Goal: Information Seeking & Learning: Learn about a topic

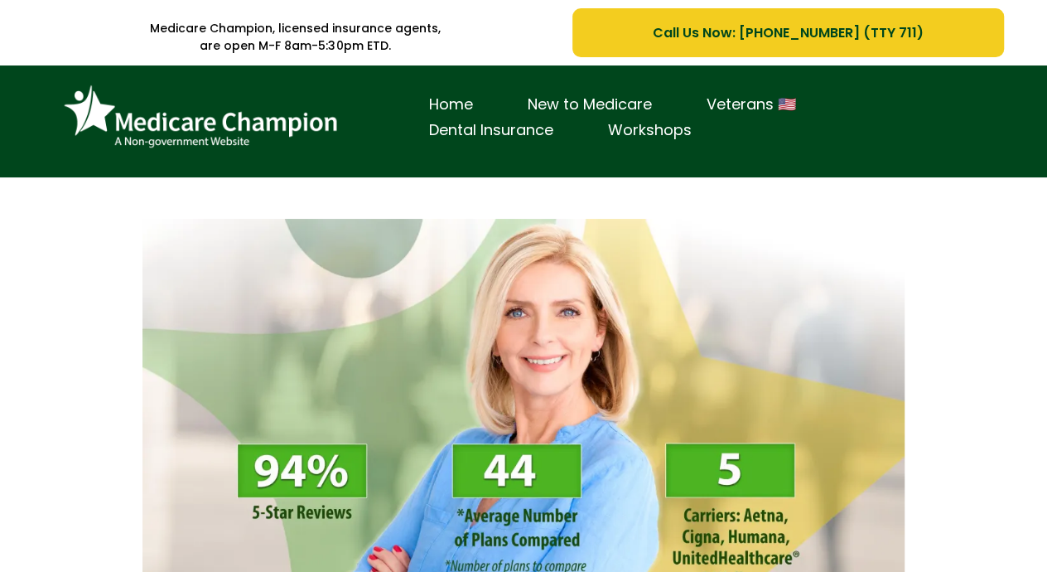
click at [130, 133] on img at bounding box center [201, 117] width 290 height 79
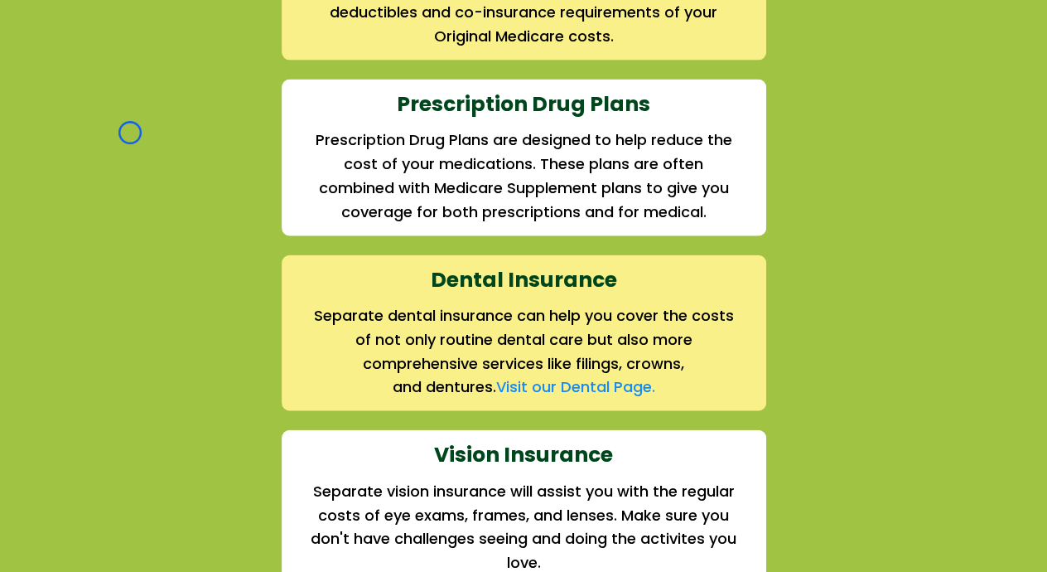
scroll to position [2105, 0]
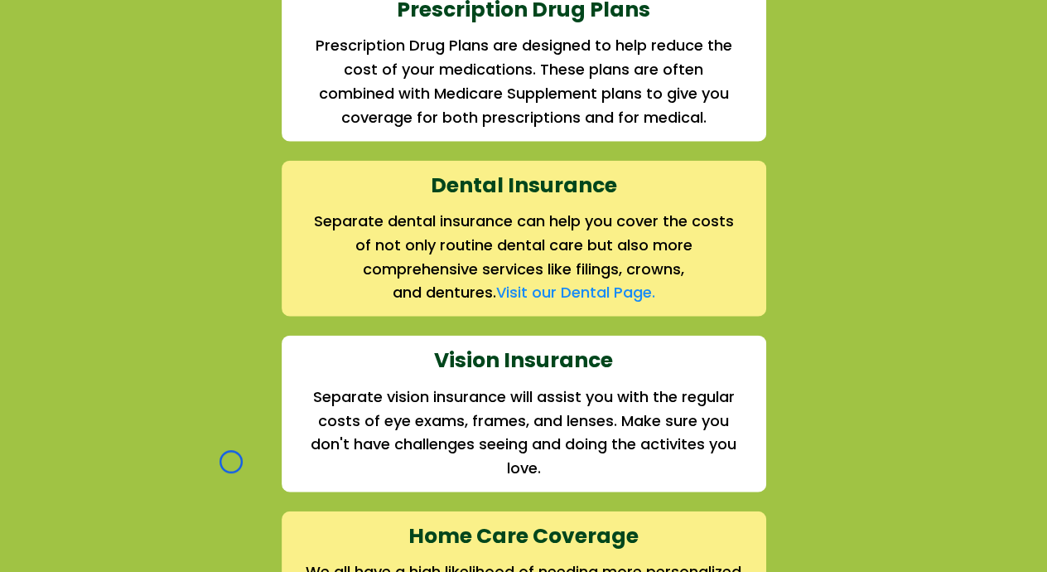
click at [130, 133] on div "We offer the full suite of options for Medicare recipients Every person has a u…" at bounding box center [523, 44] width 969 height 1245
click at [154, 128] on div "We offer the full suite of options for Medicare recipients Every person has a u…" at bounding box center [523, 44] width 969 height 1245
click at [103, 163] on div "We offer the full suite of options for Medicare recipients Every person has a u…" at bounding box center [523, 44] width 969 height 1245
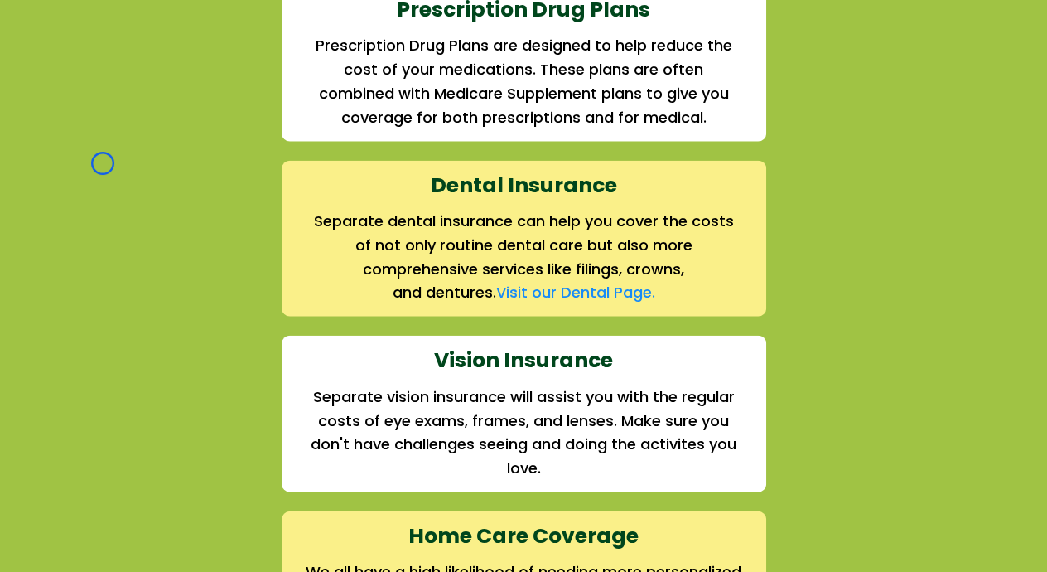
scroll to position [0, 0]
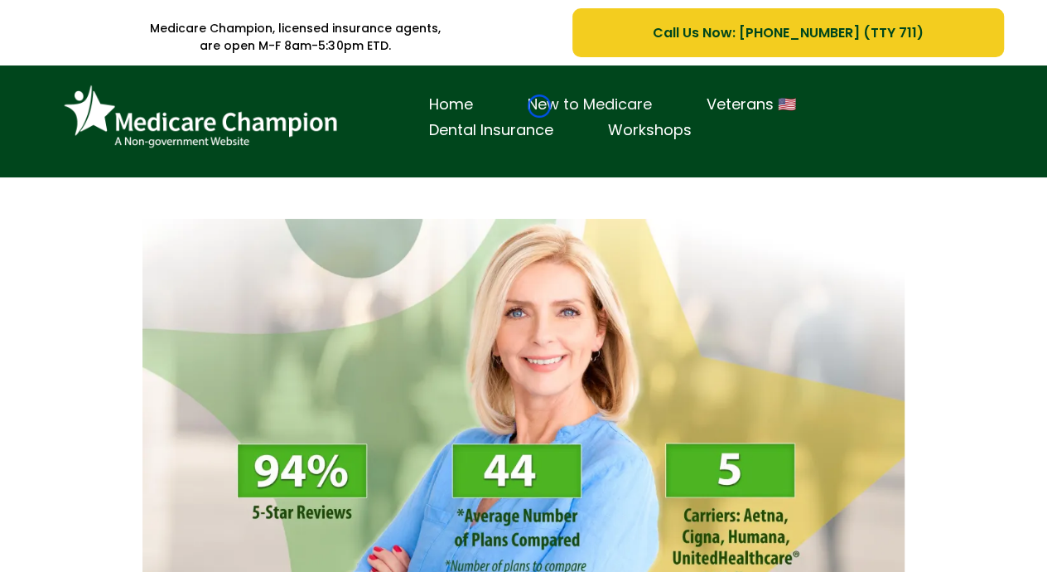
click at [539, 106] on link "New to Medicare" at bounding box center [589, 105] width 179 height 26
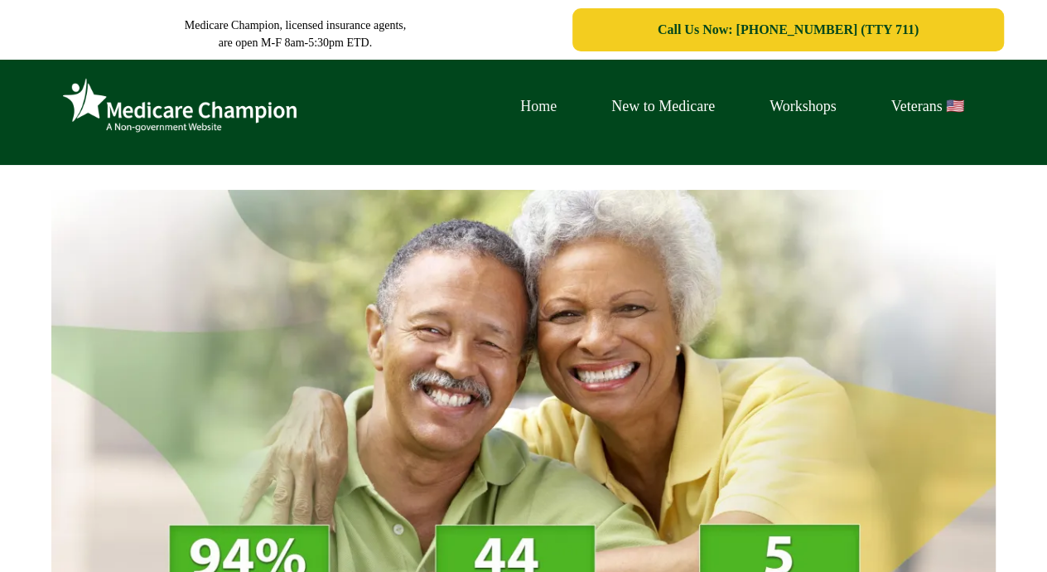
click at [539, 106] on link "Home" at bounding box center [538, 107] width 91 height 26
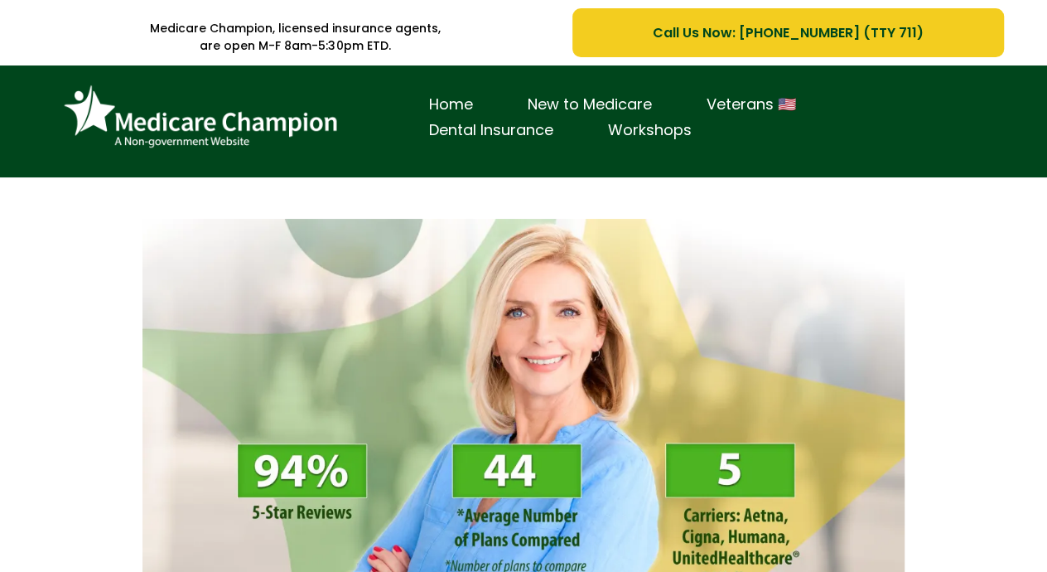
click at [130, 150] on img at bounding box center [201, 117] width 290 height 79
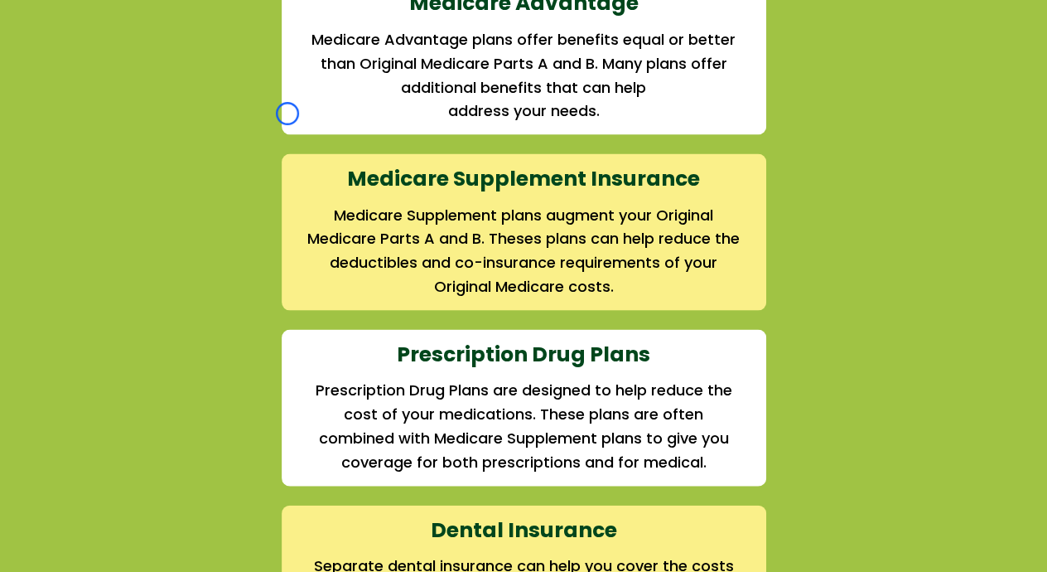
scroll to position [1813, 0]
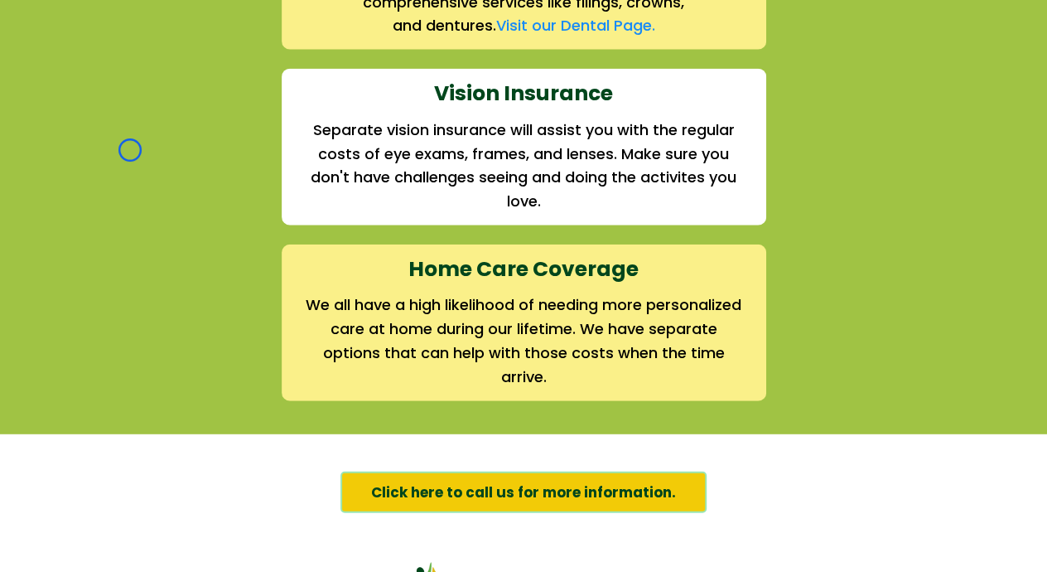
scroll to position [2102, 0]
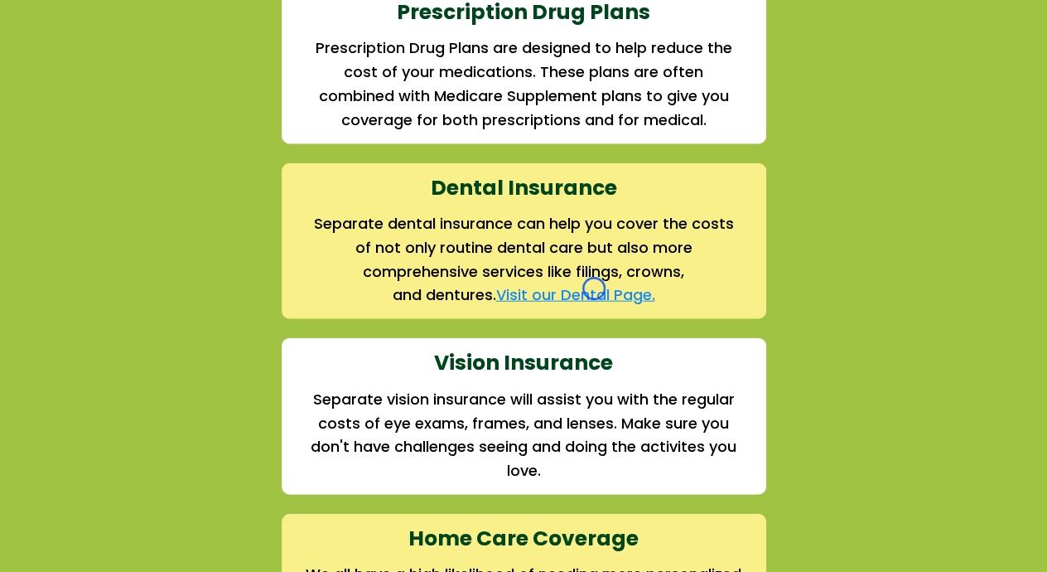
click at [594, 288] on link "Visit our Dental Page." at bounding box center [575, 294] width 159 height 21
